Goal: Task Accomplishment & Management: Complete application form

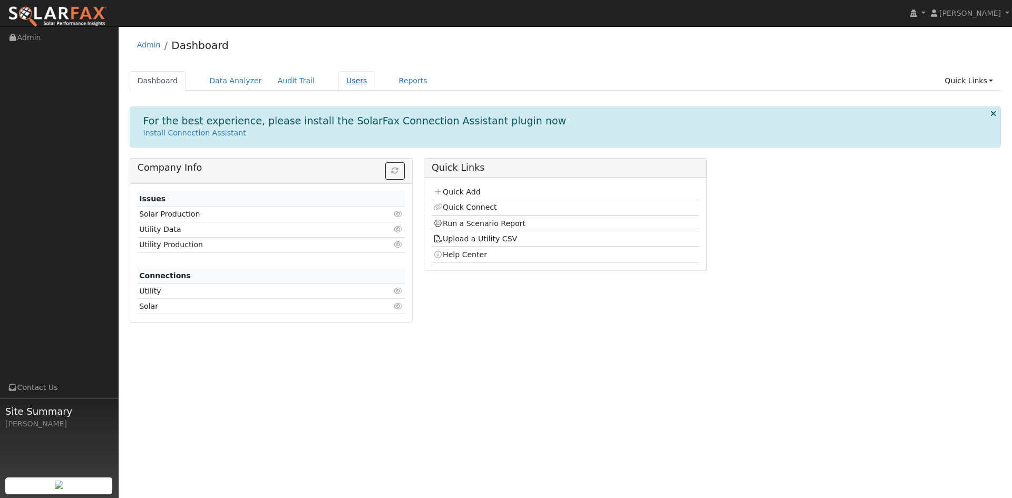
click at [338, 82] on link "Users" at bounding box center [356, 80] width 37 height 19
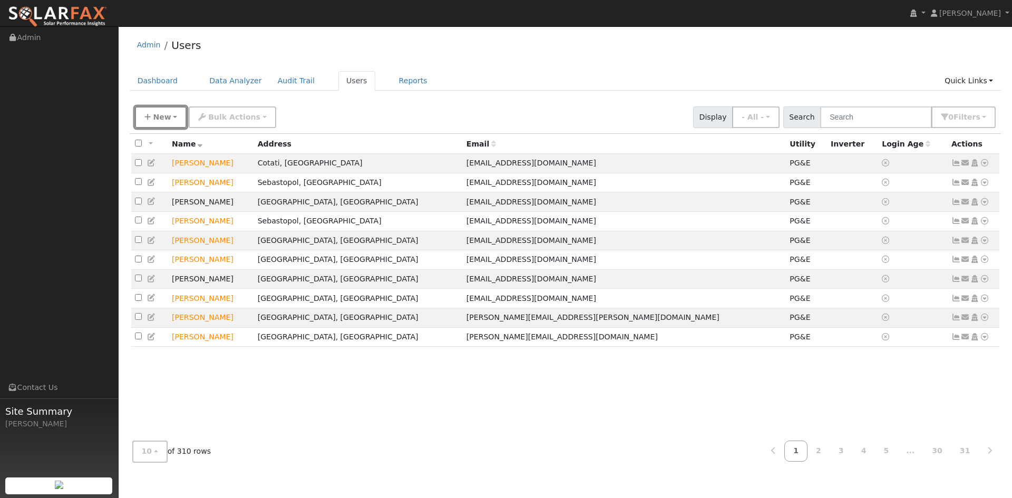
click at [158, 115] on span "New" at bounding box center [162, 117] width 18 height 8
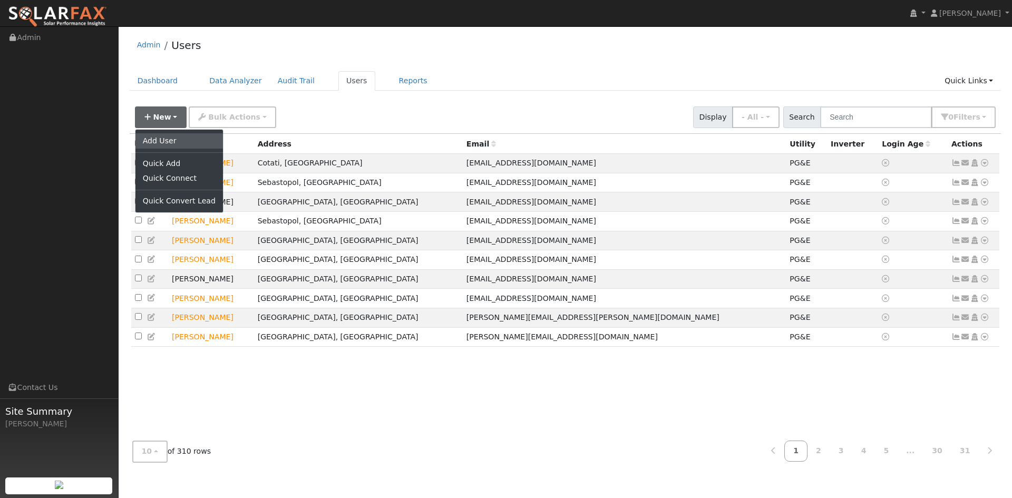
click at [151, 143] on link "Add User" at bounding box center [178, 140] width 87 height 15
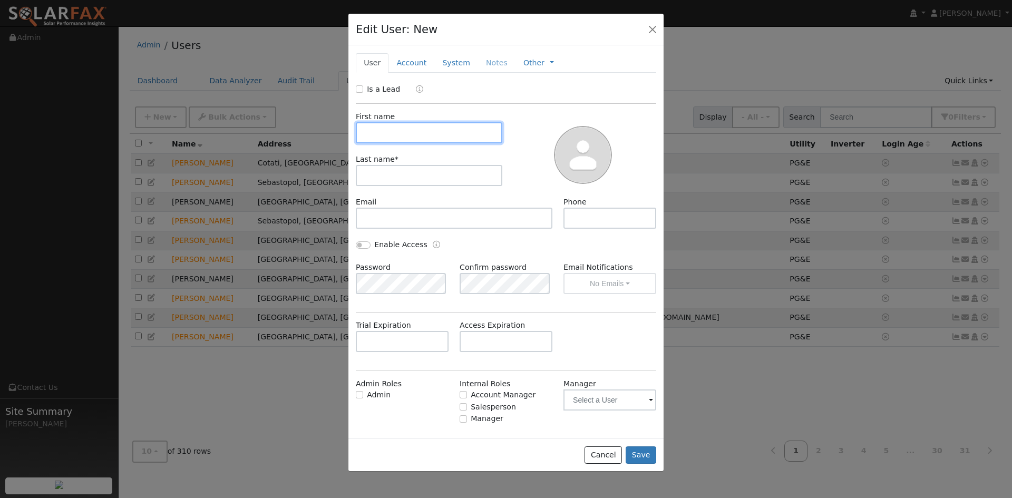
drag, startPoint x: 456, startPoint y: 133, endPoint x: 398, endPoint y: 125, distance: 59.0
click at [452, 133] on input "text" at bounding box center [429, 132] width 146 height 21
drag, startPoint x: 364, startPoint y: 89, endPoint x: 368, endPoint y: 96, distance: 8.0
click at [364, 89] on div "Is a Lead" at bounding box center [379, 89] width 47 height 11
drag, startPoint x: 359, startPoint y: 91, endPoint x: 364, endPoint y: 100, distance: 9.9
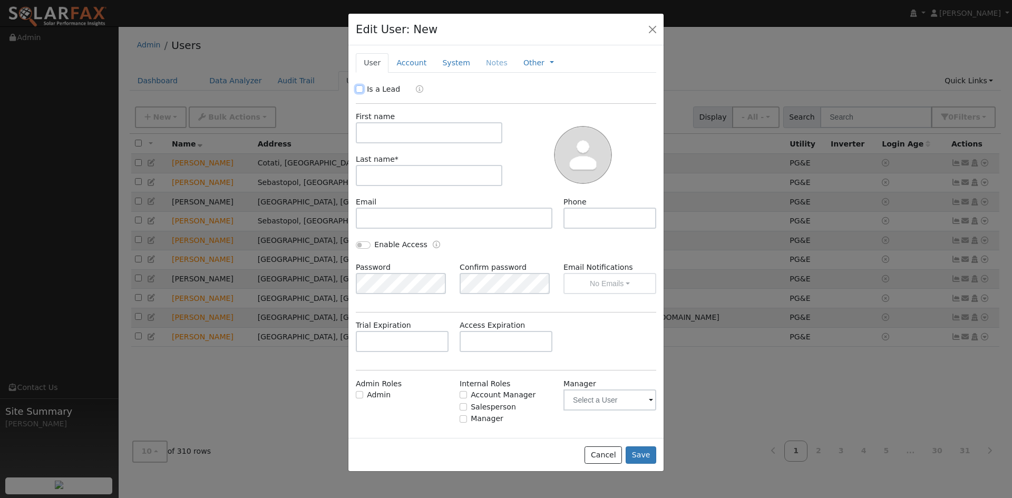
click at [359, 91] on input "Is a Lead" at bounding box center [359, 88] width 7 height 7
checkbox input "true"
click at [375, 125] on input "text" at bounding box center [429, 132] width 146 height 21
type input "[PERSON_NAME]"
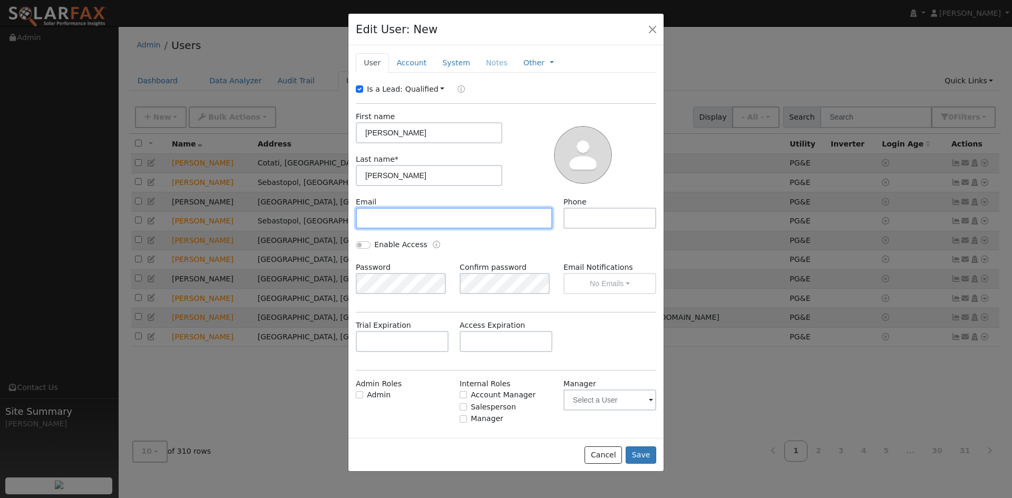
click at [416, 210] on input "text" at bounding box center [454, 218] width 197 height 21
click at [436, 227] on input "text" at bounding box center [454, 218] width 197 height 21
click at [441, 217] on input "text" at bounding box center [454, 218] width 197 height 21
paste input "[EMAIL_ADDRESS][DOMAIN_NAME]"
type input "[EMAIL_ADDRESS][DOMAIN_NAME]"
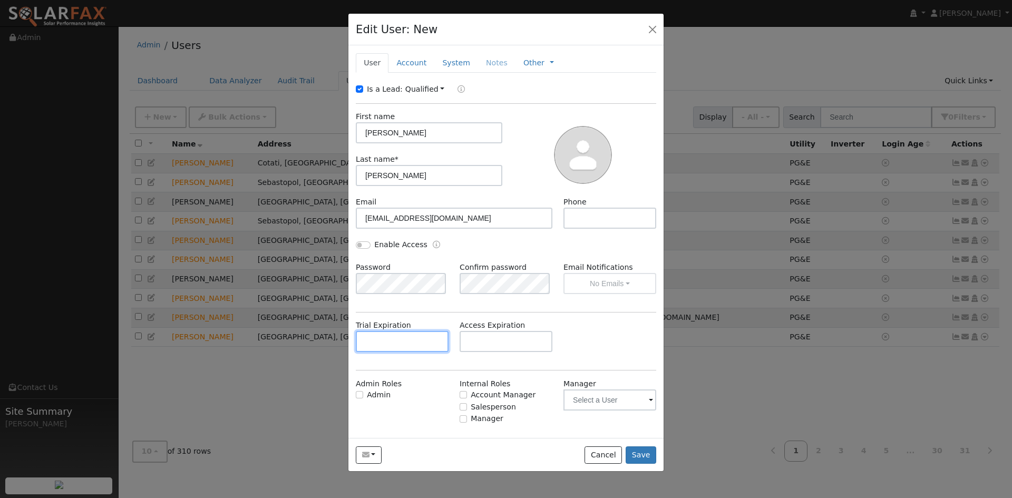
click at [395, 343] on input "text" at bounding box center [402, 341] width 93 height 21
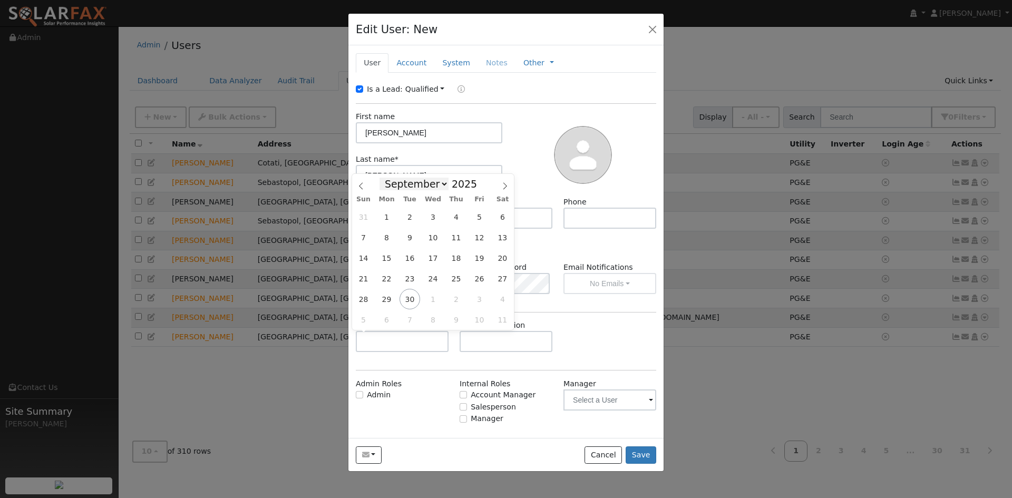
click at [442, 184] on select "January February March April May June July August September October November De…" at bounding box center [413, 184] width 69 height 13
select select "9"
click at [388, 178] on select "January February March April May June July August September October November De…" at bounding box center [413, 184] width 69 height 13
click at [428, 297] on span "29" at bounding box center [433, 299] width 21 height 21
type input "[DATE]"
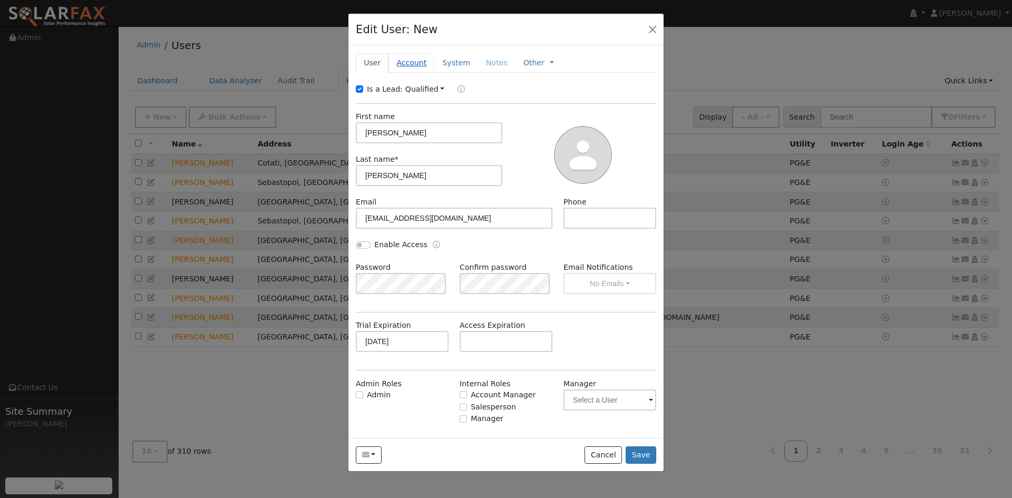
click at [402, 58] on link "Account" at bounding box center [411, 62] width 46 height 19
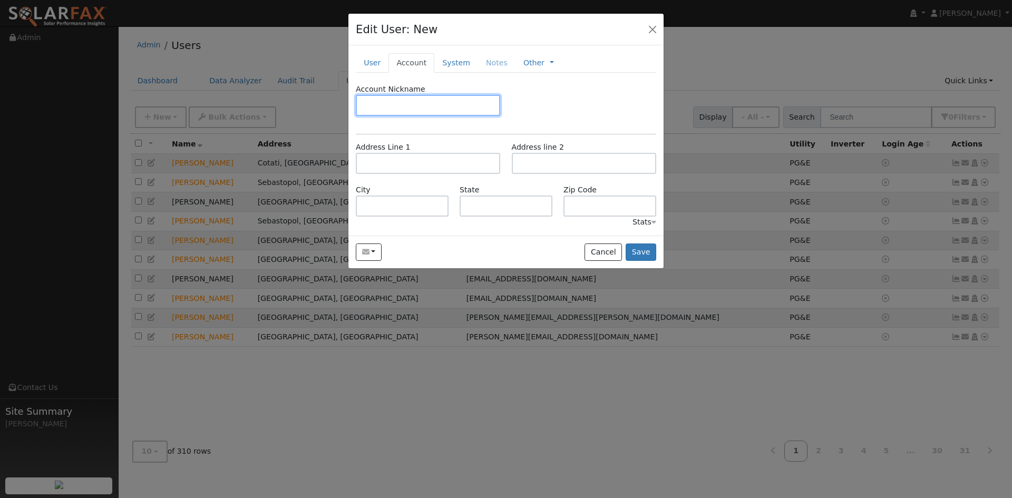
paste input "3740 view ct"
type input "3740 view ct"
drag, startPoint x: 426, startPoint y: 109, endPoint x: 307, endPoint y: 83, distance: 121.2
click at [305, 84] on div "Edit User: New Select an Ac... New Account Nickname Cancel Create Are you sure …" at bounding box center [506, 249] width 1012 height 498
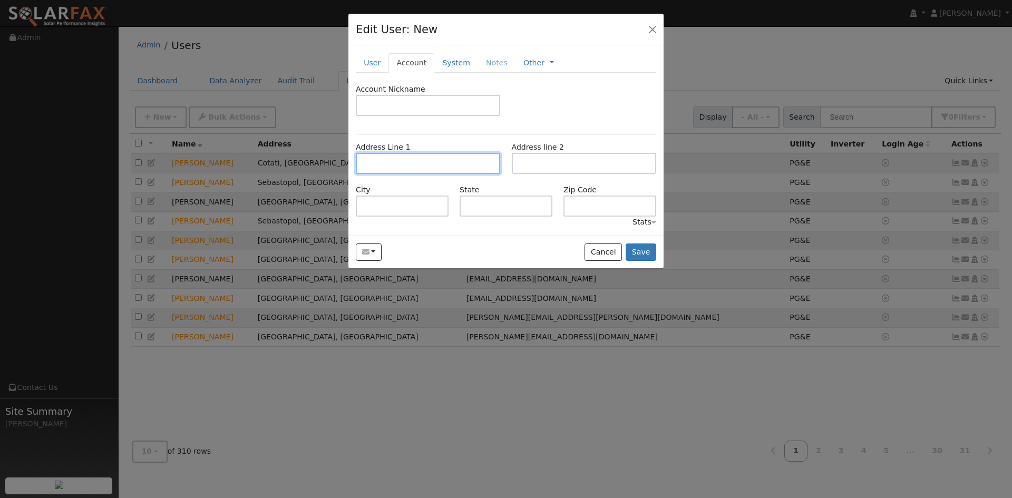
click at [393, 171] on input "text" at bounding box center [428, 163] width 144 height 21
paste input "3740 view ct"
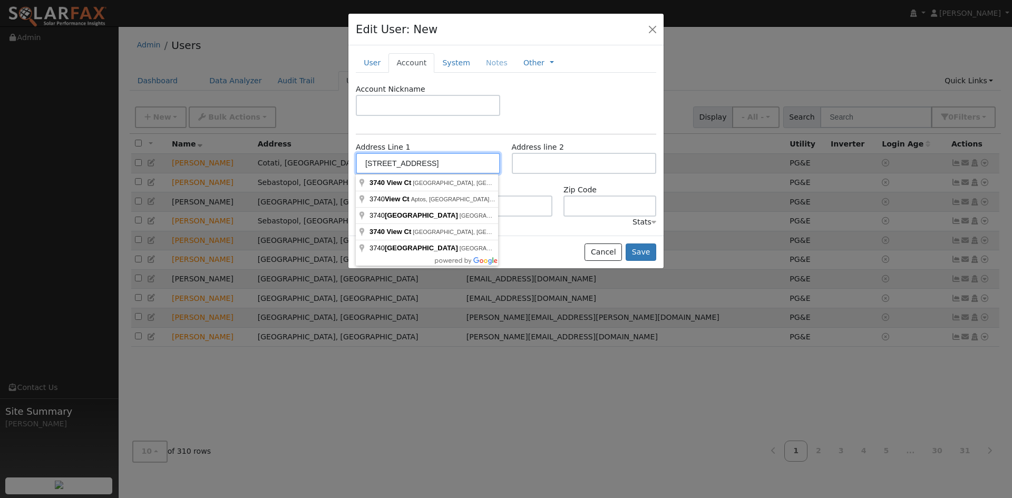
type input "[STREET_ADDRESS]"
type input "Santa [PERSON_NAME]"
type input "CA"
type input "95403"
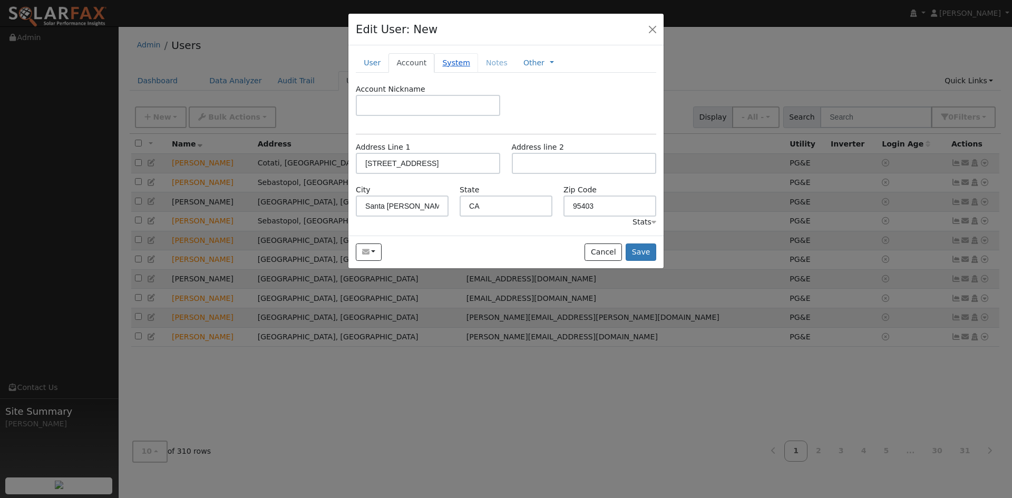
click at [454, 64] on link "System" at bounding box center [456, 62] width 44 height 19
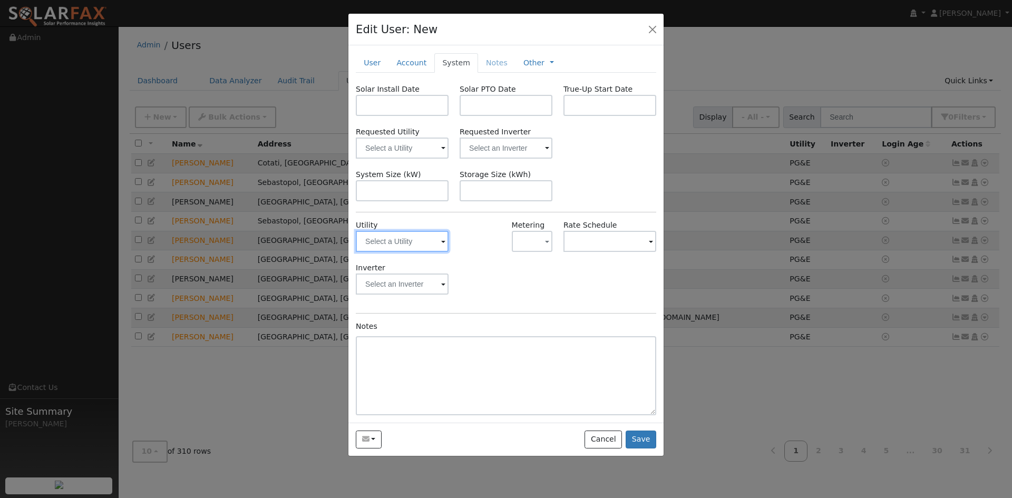
click at [426, 247] on input "text" at bounding box center [402, 241] width 93 height 21
click at [440, 241] on img at bounding box center [435, 241] width 26 height 20
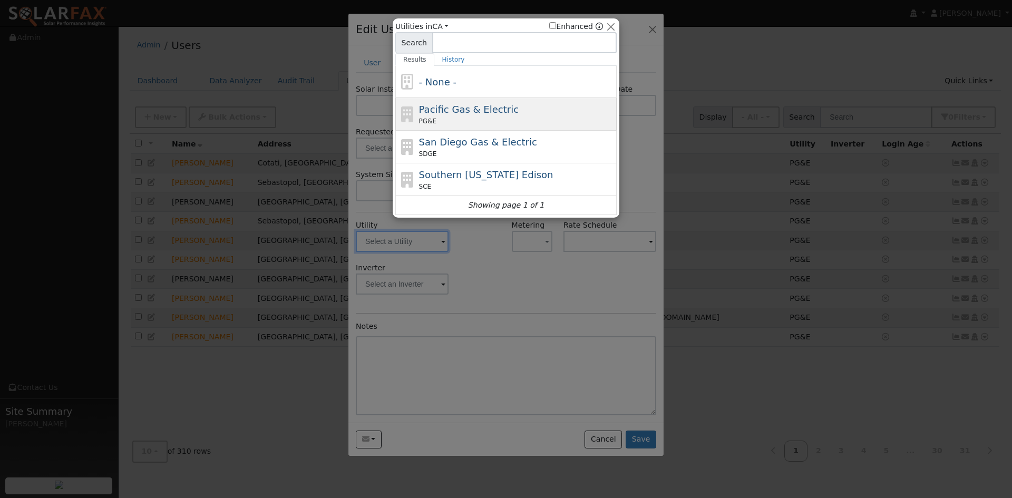
click at [493, 112] on span "Pacific Gas & Electric" at bounding box center [469, 109] width 100 height 11
type input "PG&E"
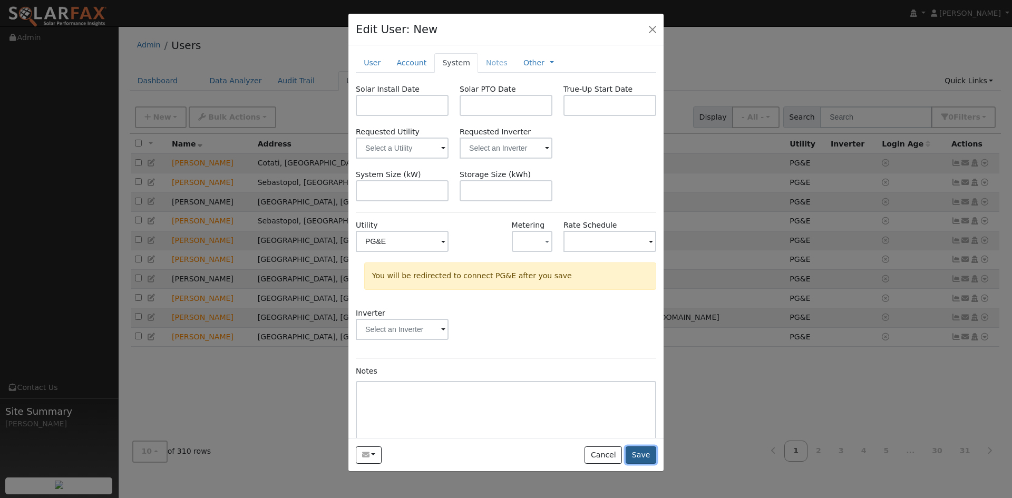
click at [641, 455] on button "Save" at bounding box center [640, 455] width 31 height 18
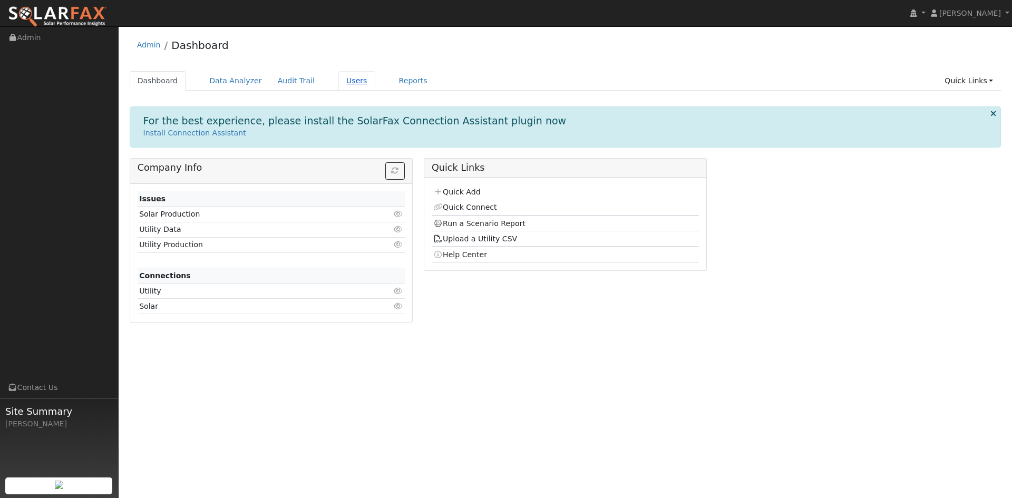
click at [324, 74] on ul "Dashboard Data Analyzer Audit Trail Users Reports Quick Links Quick Add Quick C…" at bounding box center [566, 80] width 872 height 19
click at [338, 74] on link "Users" at bounding box center [356, 80] width 37 height 19
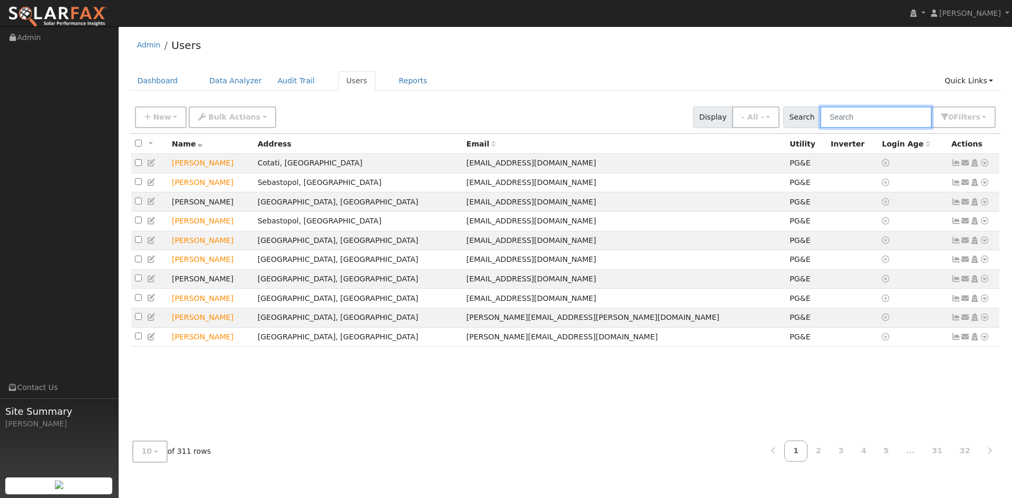
click at [862, 120] on input "text" at bounding box center [876, 117] width 112 height 22
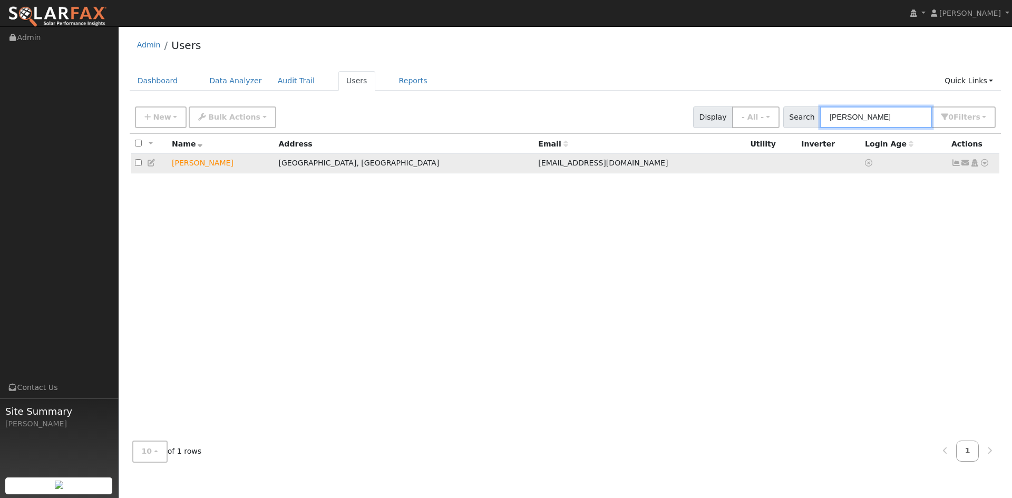
type input "[PERSON_NAME]"
click at [153, 162] on icon at bounding box center [151, 162] width 9 height 7
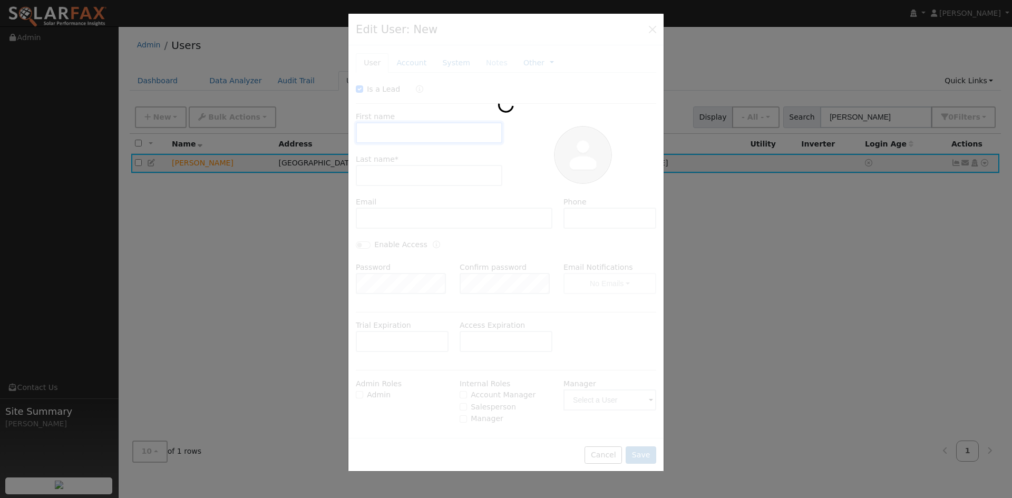
type input "[DATE]"
checkbox input "true"
type input "[PERSON_NAME]"
type input "[EMAIL_ADDRESS][DOMAIN_NAME]"
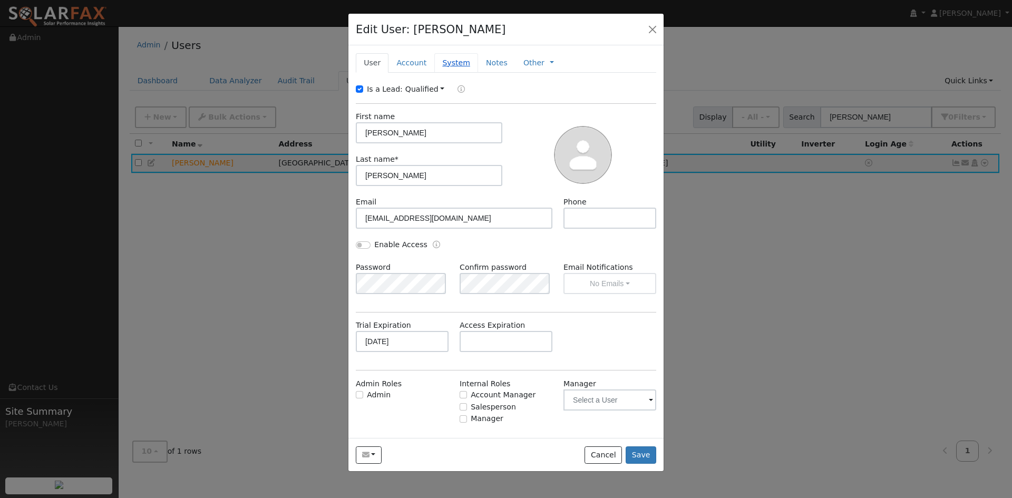
click at [462, 68] on link "System" at bounding box center [456, 62] width 44 height 19
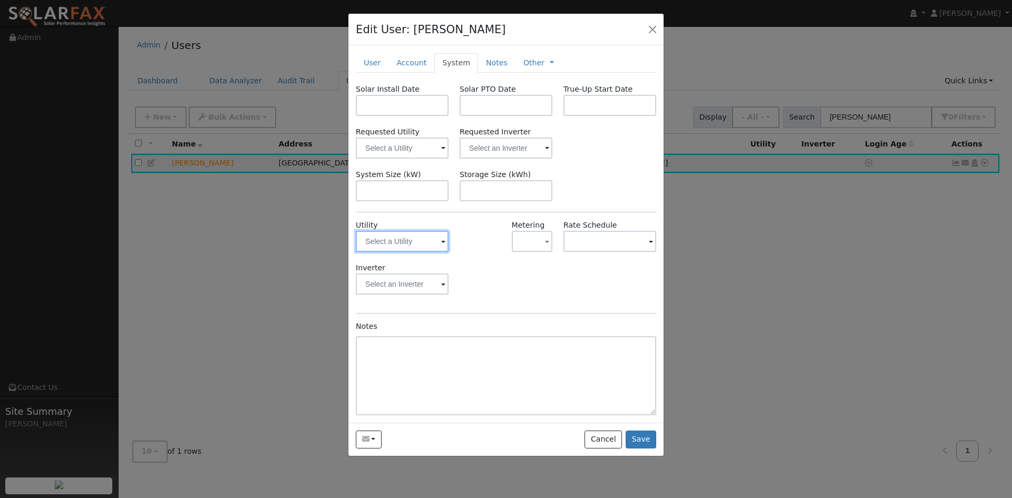
click at [436, 242] on input "text" at bounding box center [402, 241] width 93 height 21
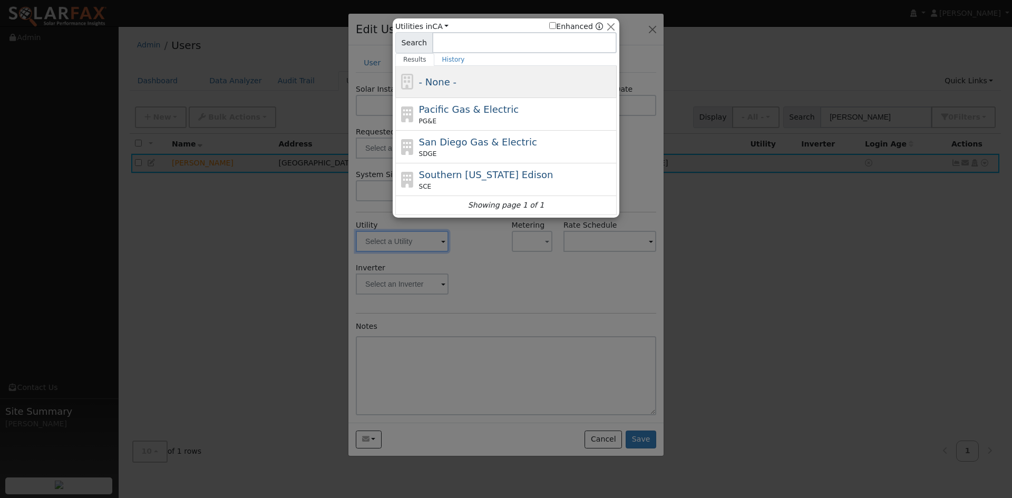
click at [482, 92] on div "- None -" at bounding box center [505, 82] width 221 height 32
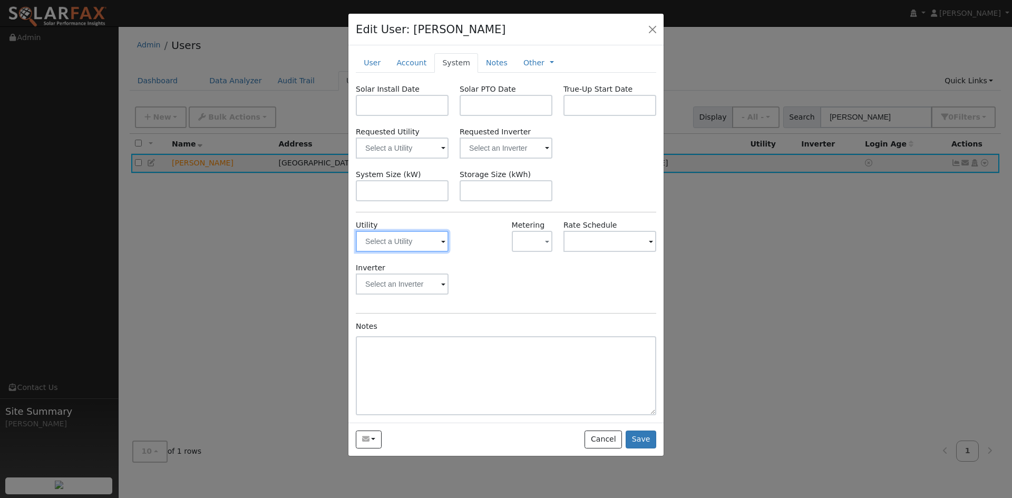
click at [432, 245] on input "text" at bounding box center [402, 241] width 93 height 21
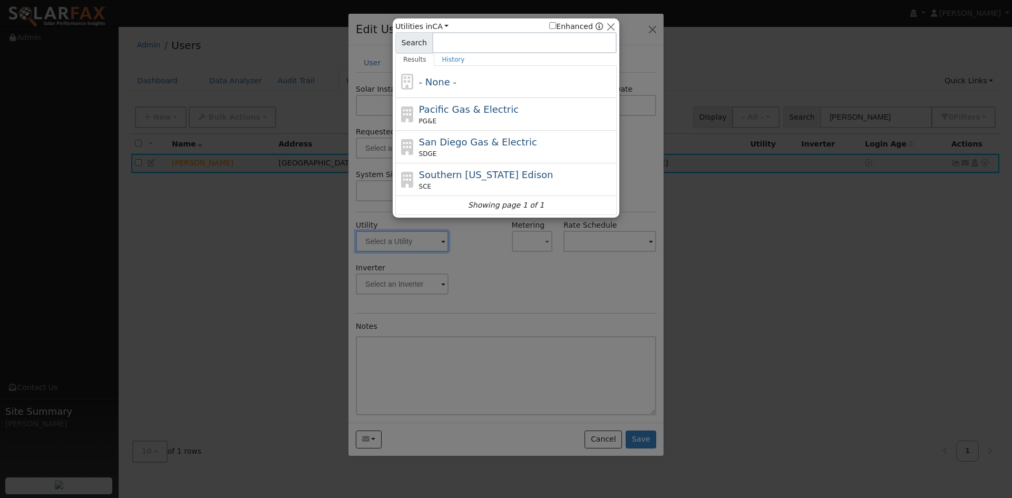
click at [481, 121] on div "PG&E" at bounding box center [516, 120] width 195 height 9
type input "PG&E"
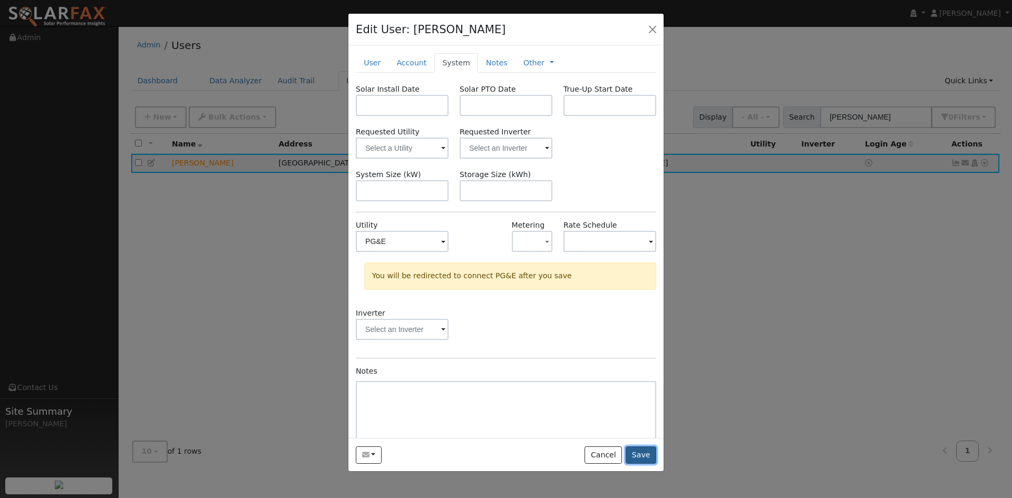
click at [647, 453] on button "Save" at bounding box center [640, 455] width 31 height 18
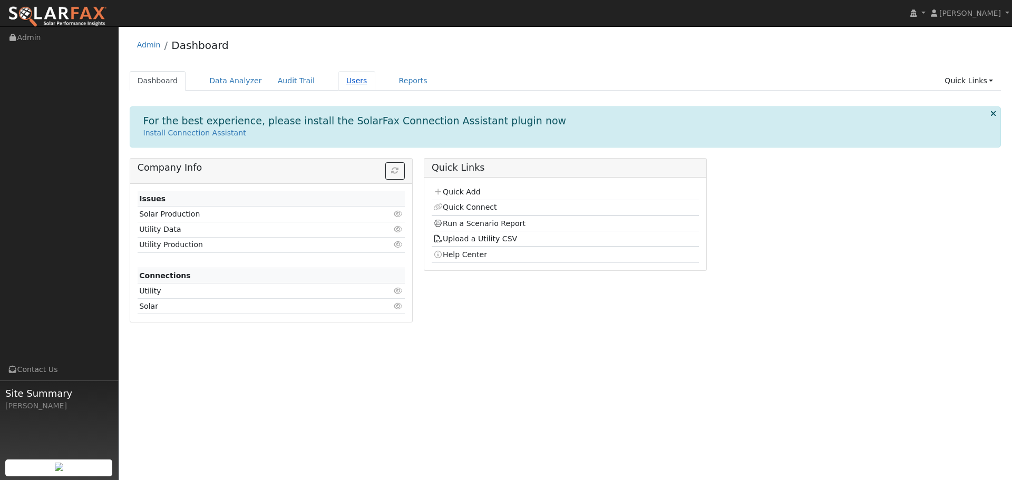
click at [338, 87] on link "Users" at bounding box center [356, 80] width 37 height 19
drag, startPoint x: 352, startPoint y: 77, endPoint x: 347, endPoint y: 80, distance: 5.7
click at [351, 77] on link "Users" at bounding box center [356, 80] width 37 height 19
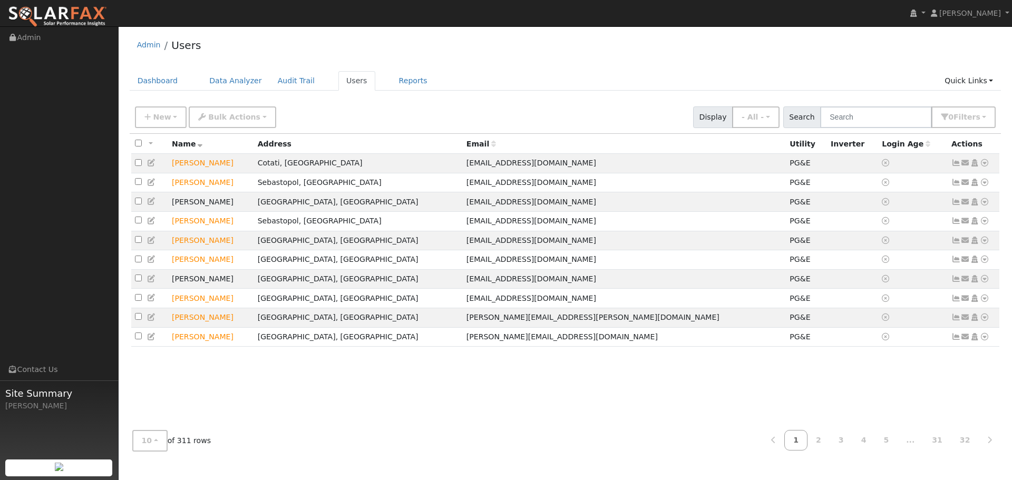
drag, startPoint x: 878, startPoint y: 130, endPoint x: 877, endPoint y: 118, distance: 12.1
click at [878, 121] on div "New Add User Quick Add Quick Connect Quick Convert Lead Bulk Actions Send Email…" at bounding box center [566, 117] width 872 height 32
click at [877, 117] on input "text" at bounding box center [876, 117] width 112 height 22
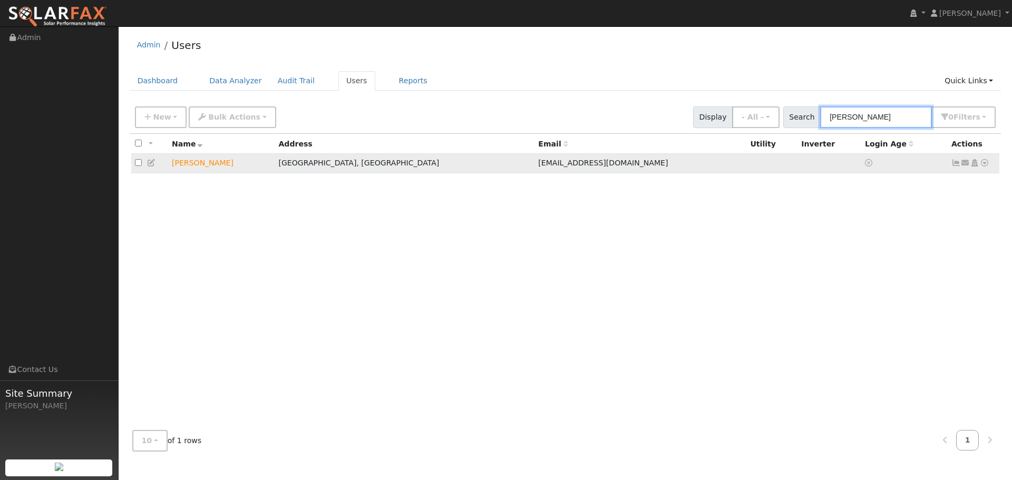
type input "[PERSON_NAME]"
click at [151, 165] on icon at bounding box center [151, 162] width 9 height 7
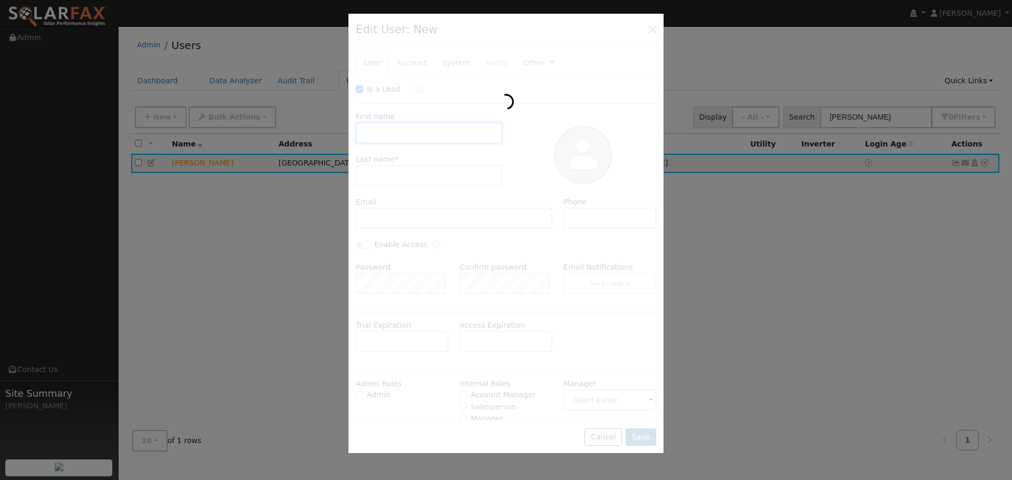
type input "[DATE]"
checkbox input "true"
type input "[PERSON_NAME]"
type input "[EMAIL_ADDRESS][DOMAIN_NAME]"
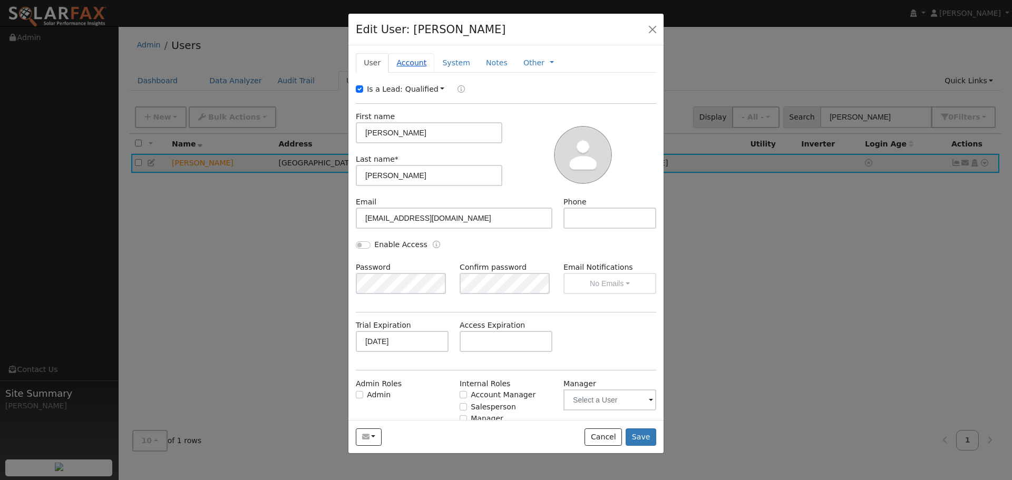
click at [422, 68] on link "Account" at bounding box center [411, 62] width 46 height 19
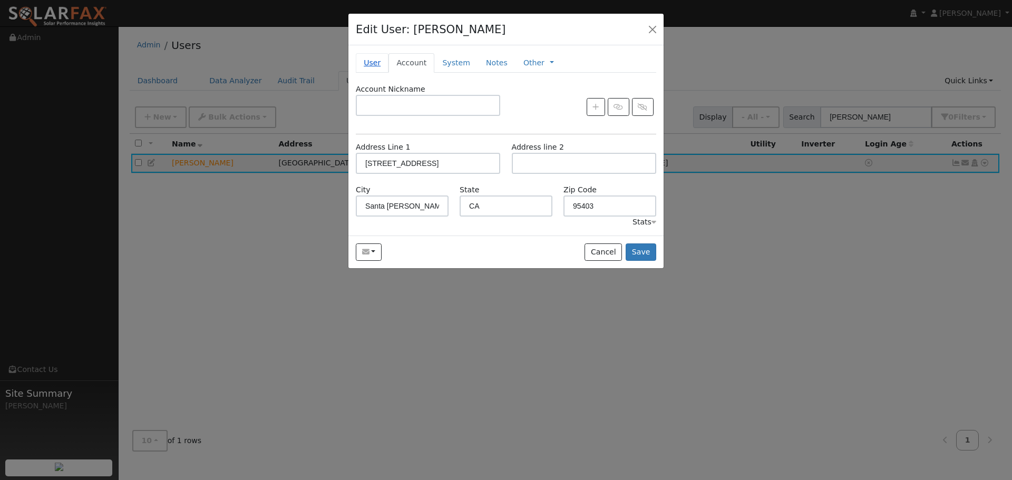
click at [373, 53] on link "User" at bounding box center [372, 62] width 33 height 19
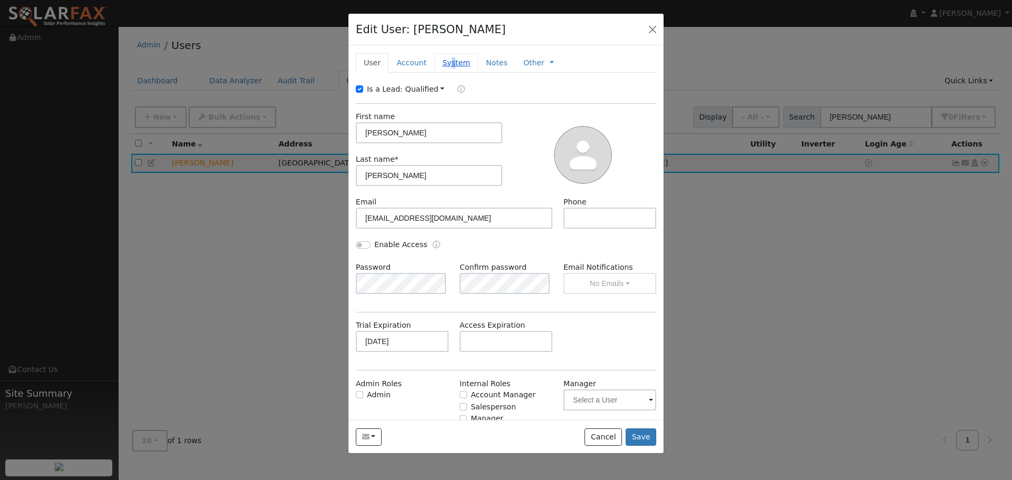
click at [446, 62] on link "System" at bounding box center [456, 62] width 44 height 19
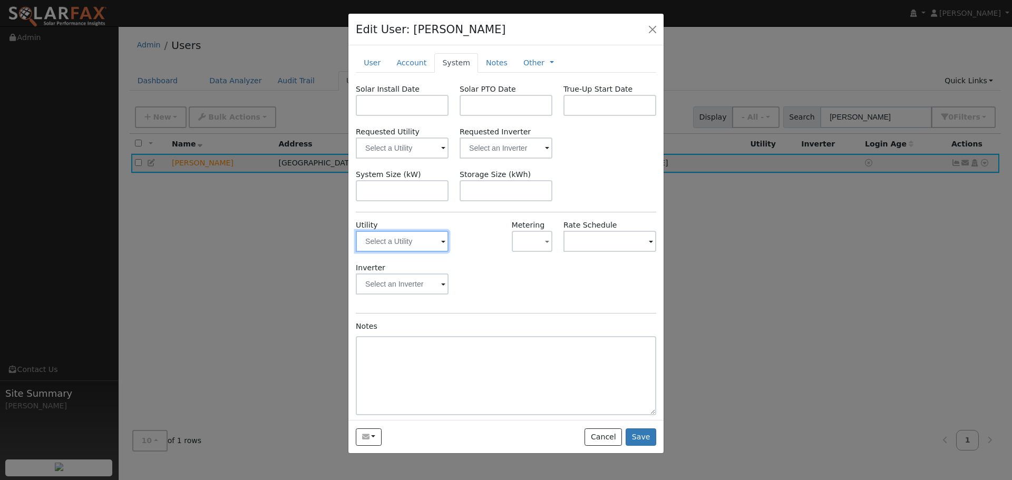
click at [436, 237] on input "text" at bounding box center [402, 241] width 93 height 21
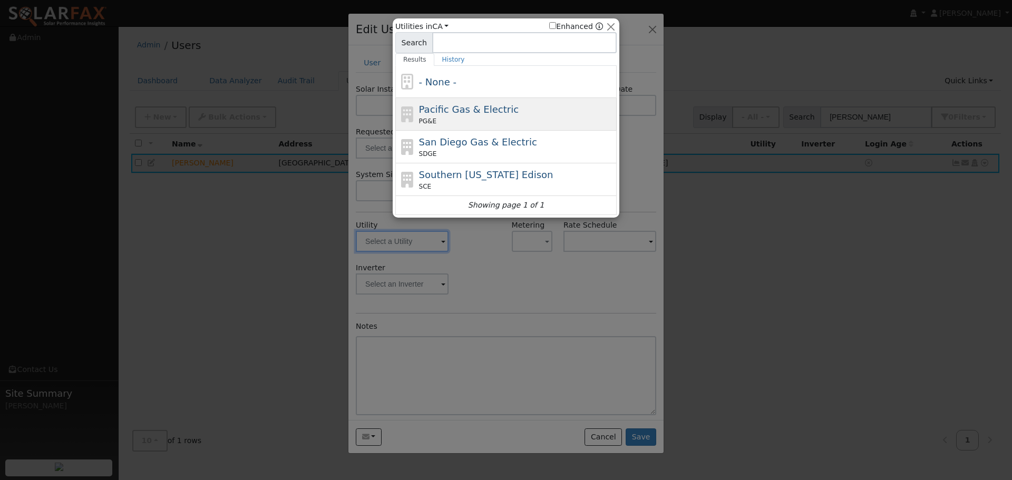
click at [479, 99] on div "Pacific Gas & Electric PG&E" at bounding box center [505, 114] width 221 height 33
type input "PG&E"
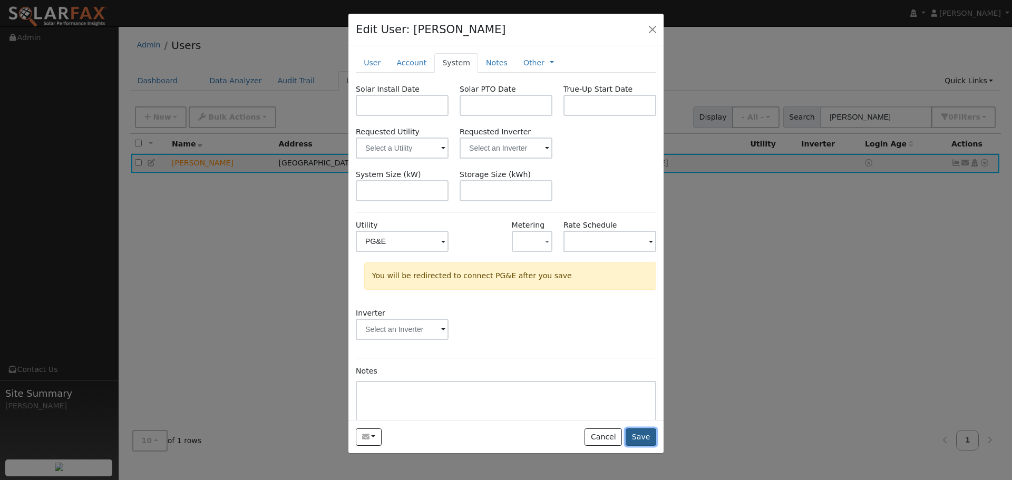
click at [646, 436] on button "Save" at bounding box center [640, 437] width 31 height 18
